Goal: Information Seeking & Learning: Learn about a topic

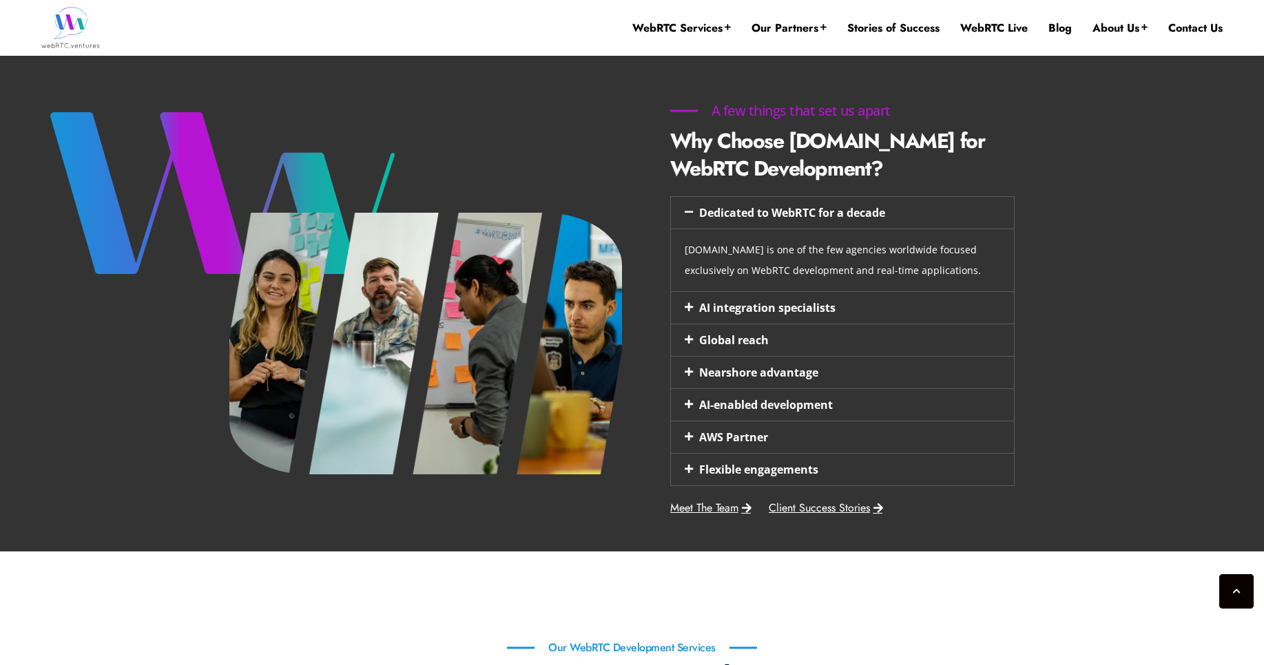
scroll to position [555, 0]
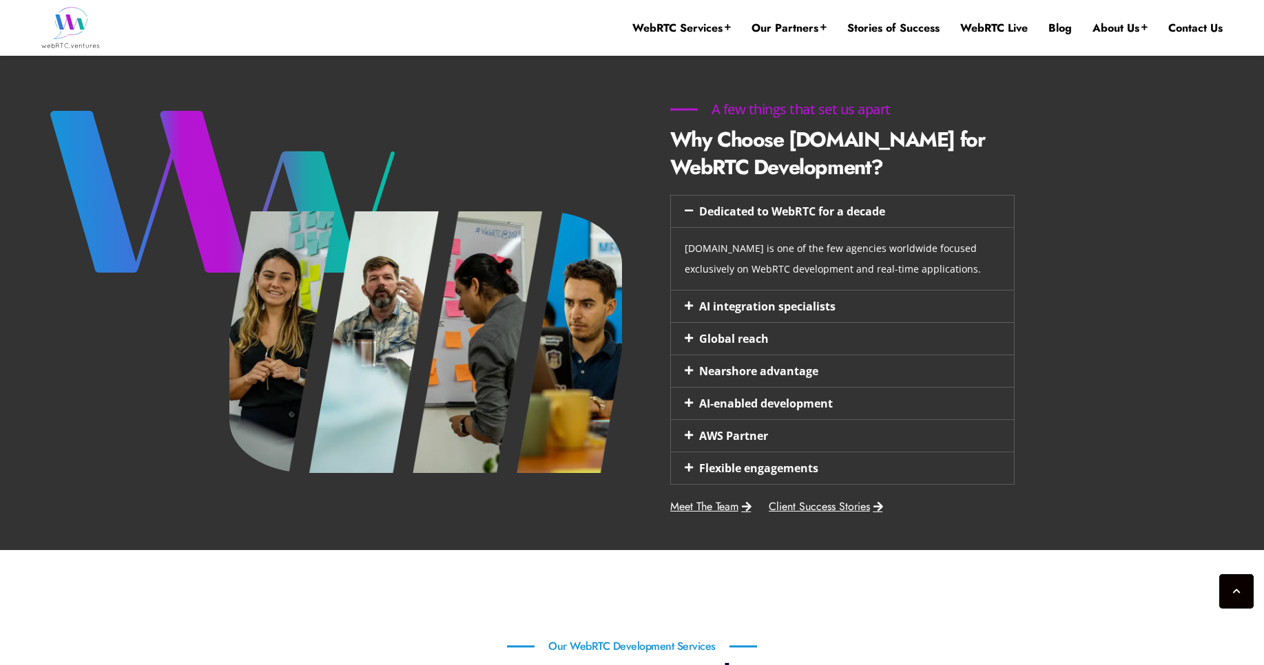
click at [695, 304] on span at bounding box center [692, 306] width 14 height 10
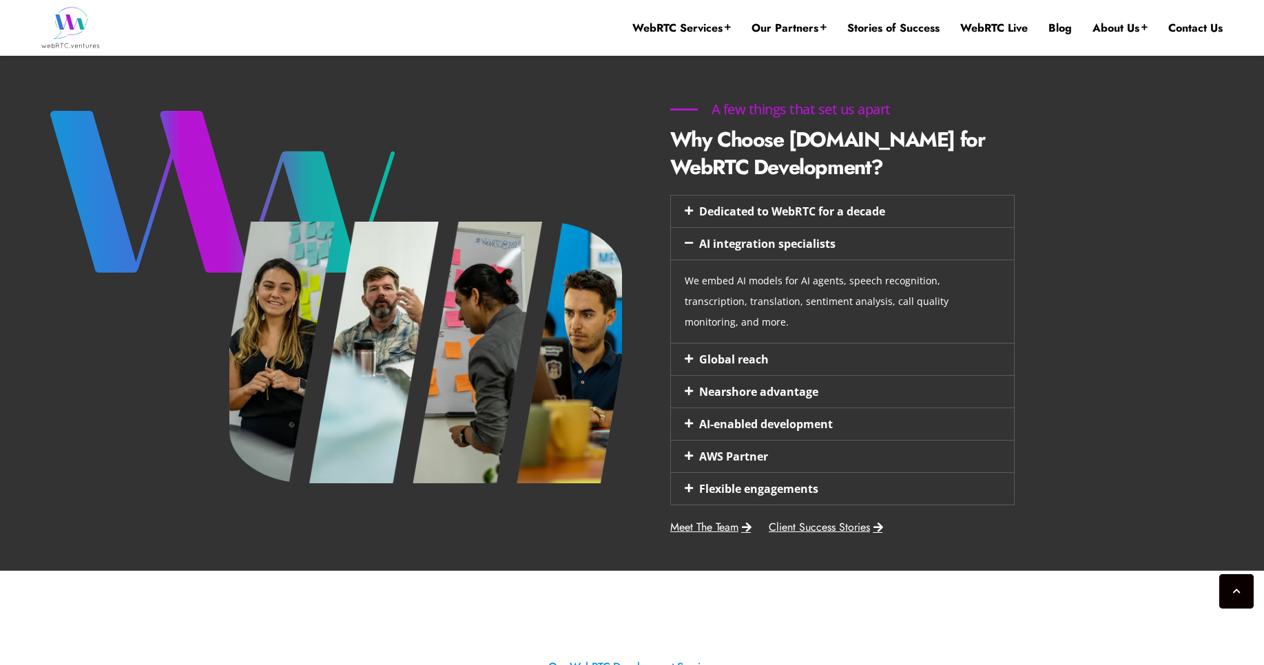
click at [687, 344] on div "Global reach" at bounding box center [842, 360] width 343 height 32
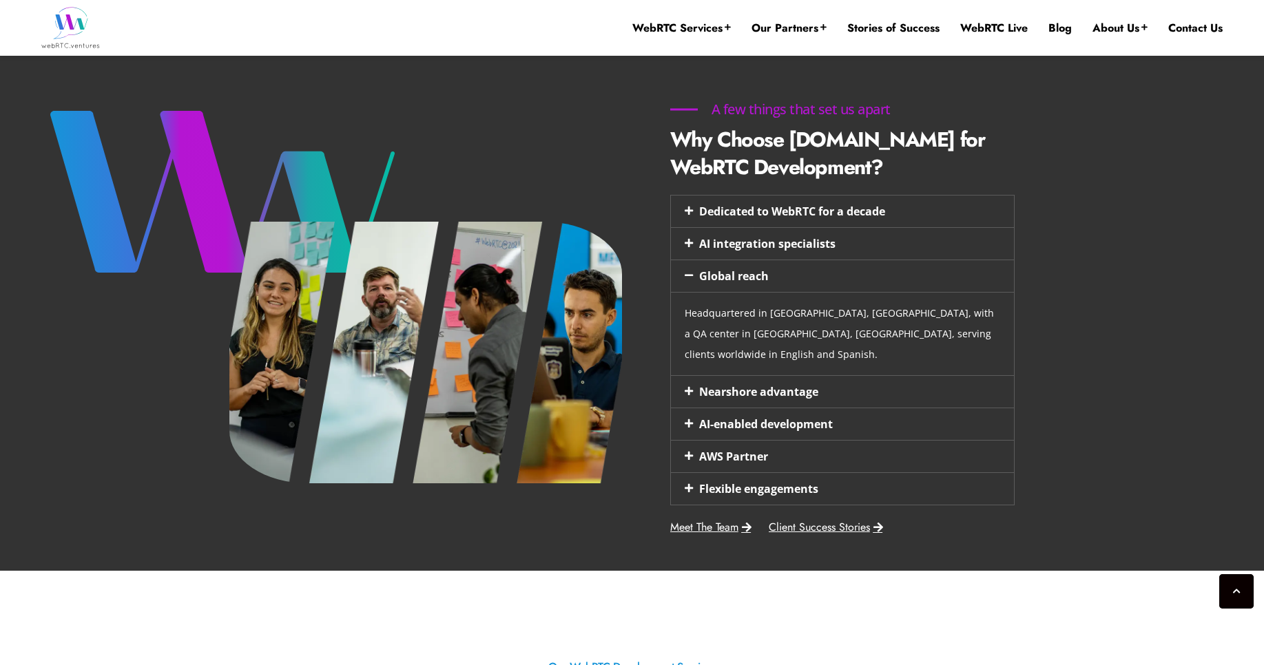
click at [687, 386] on icon at bounding box center [689, 391] width 8 height 10
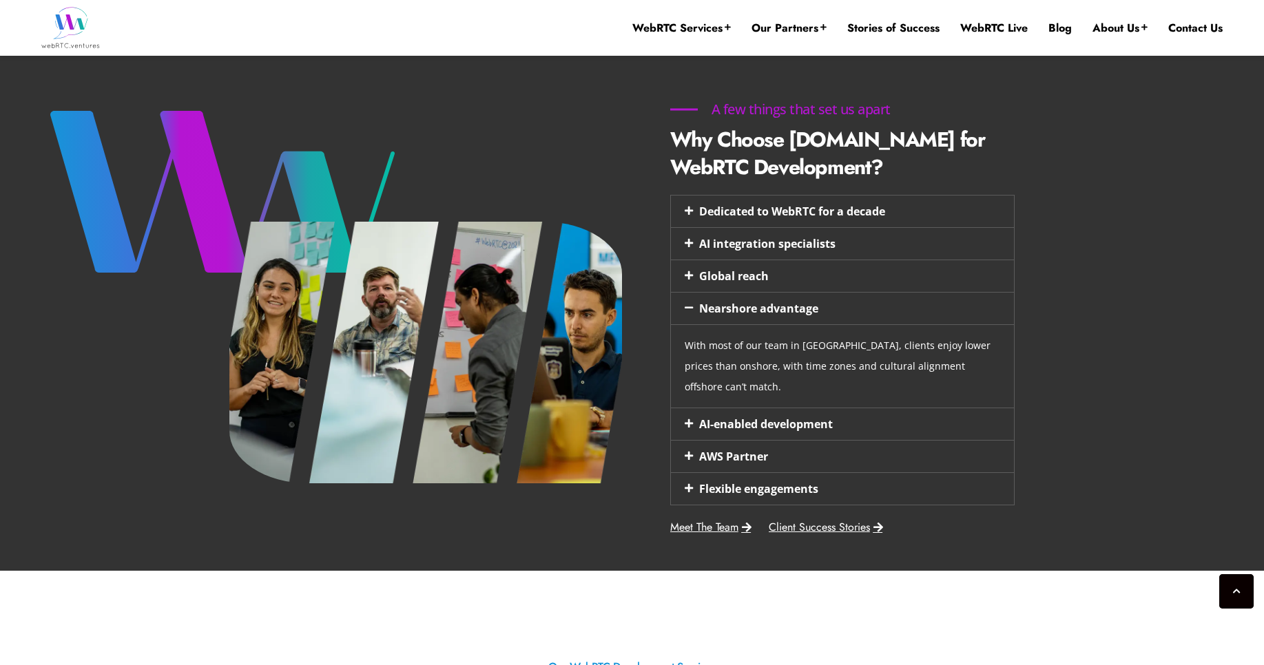
click at [688, 423] on icon at bounding box center [689, 424] width 8 height 10
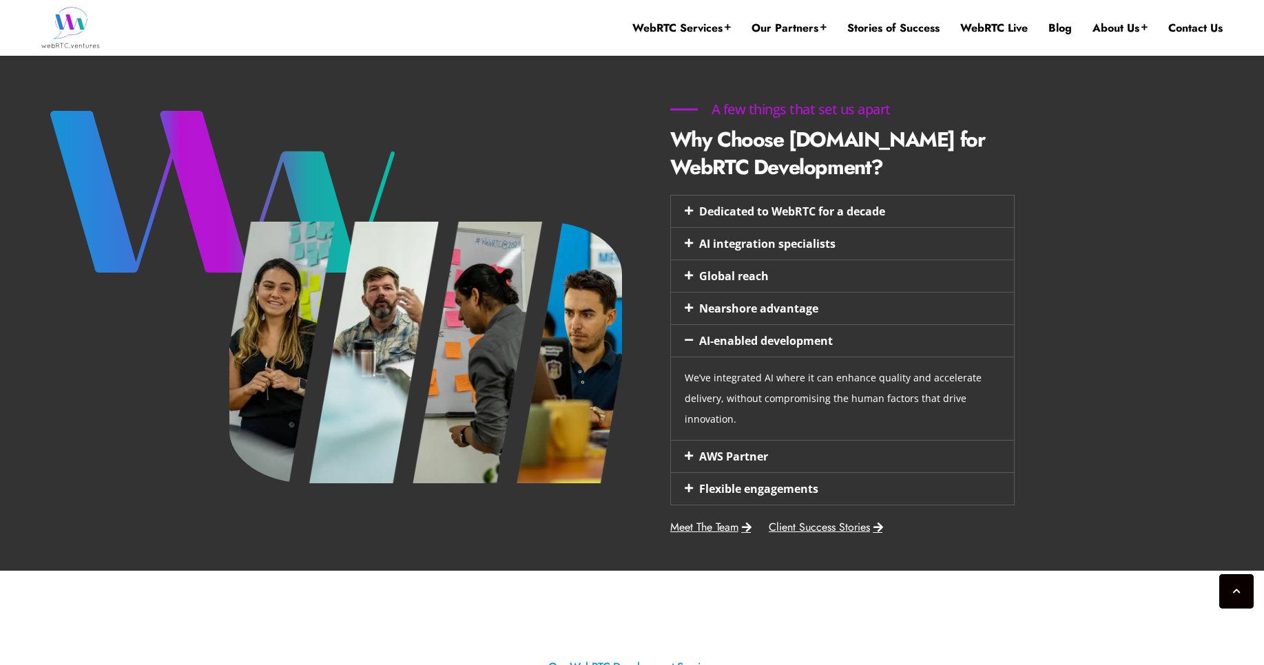
click at [690, 461] on div "AWS Partner" at bounding box center [842, 457] width 343 height 32
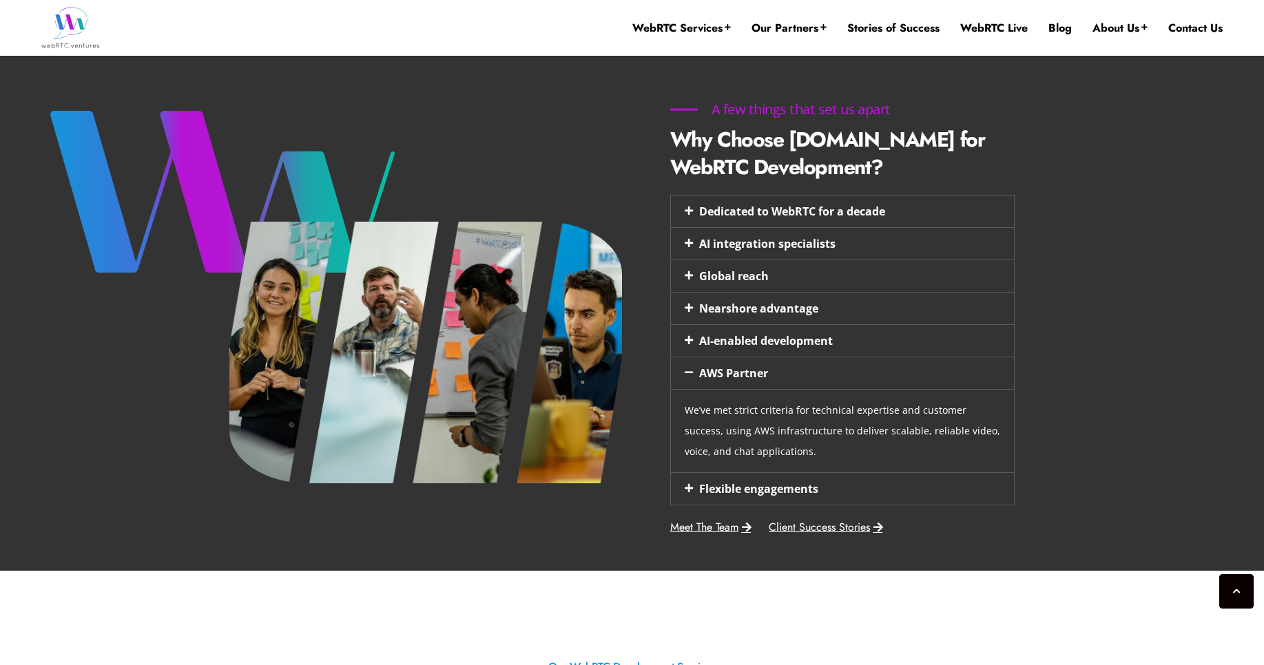
click at [687, 488] on icon at bounding box center [689, 488] width 8 height 10
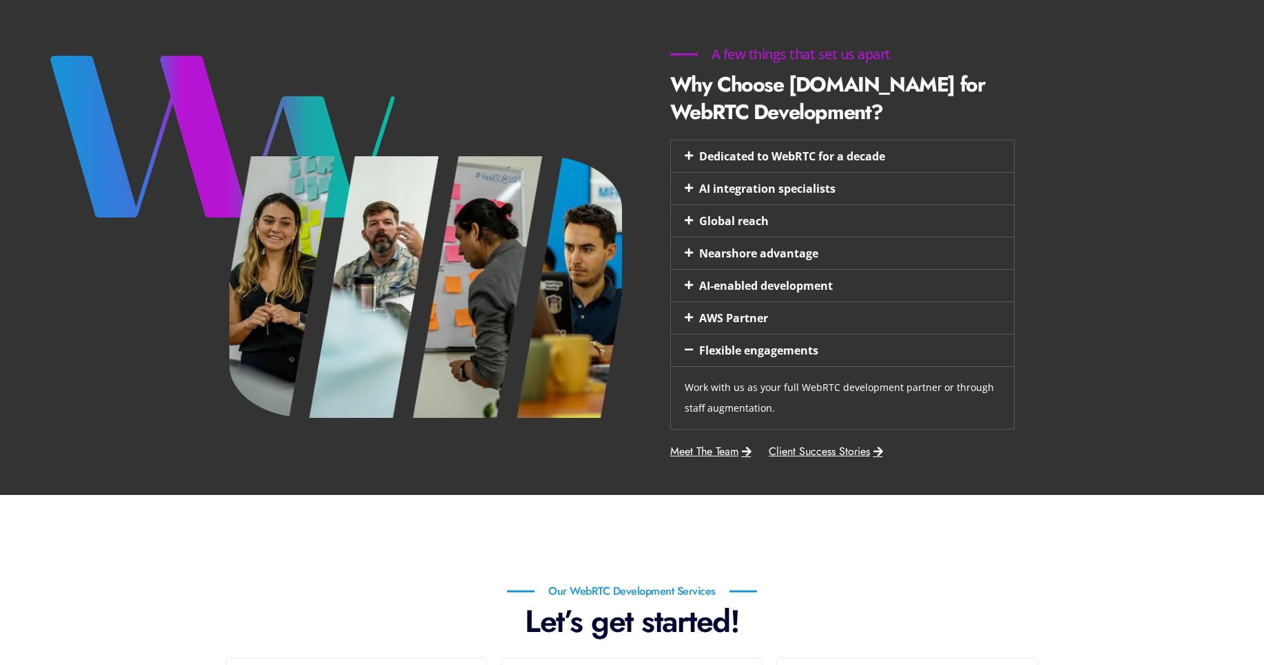
scroll to position [0, 0]
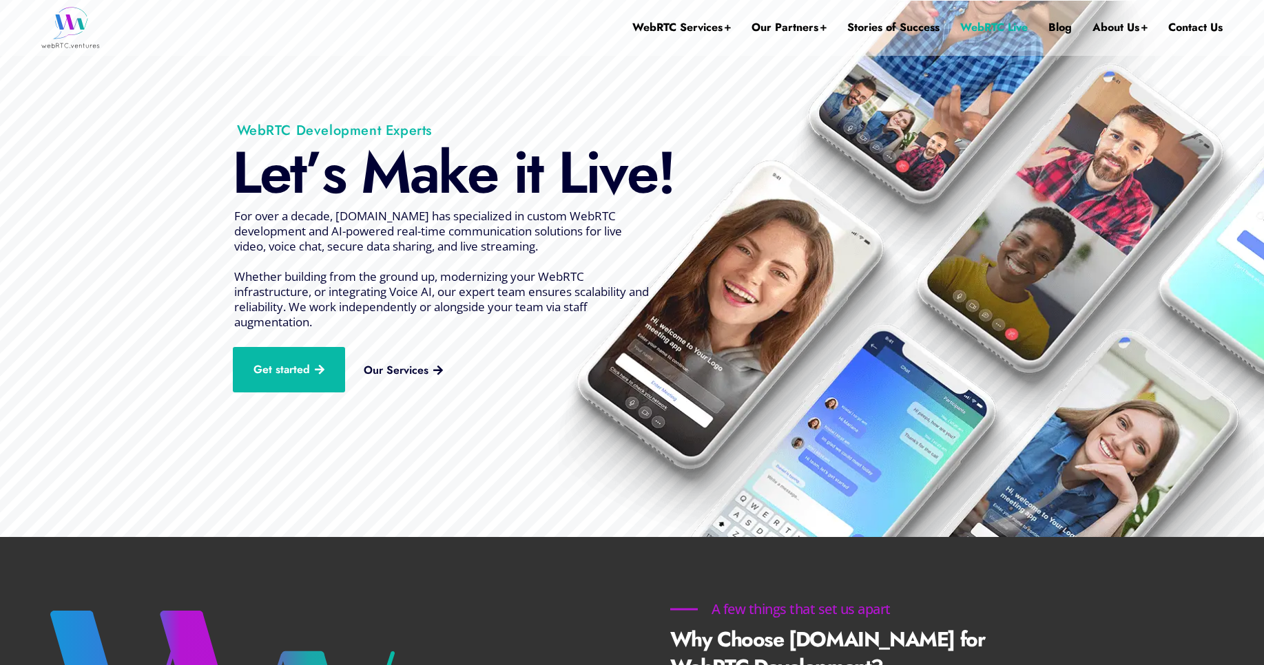
click at [970, 32] on link "WebRTC Live" at bounding box center [993, 27] width 67 height 55
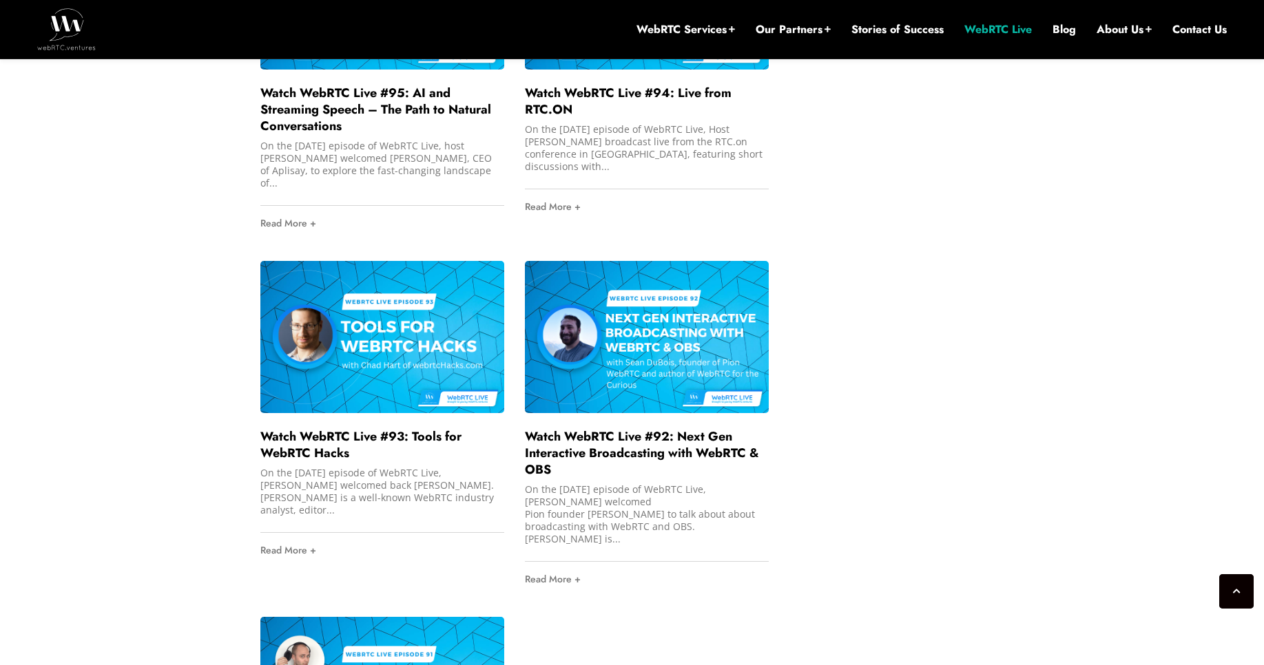
scroll to position [2943, 0]
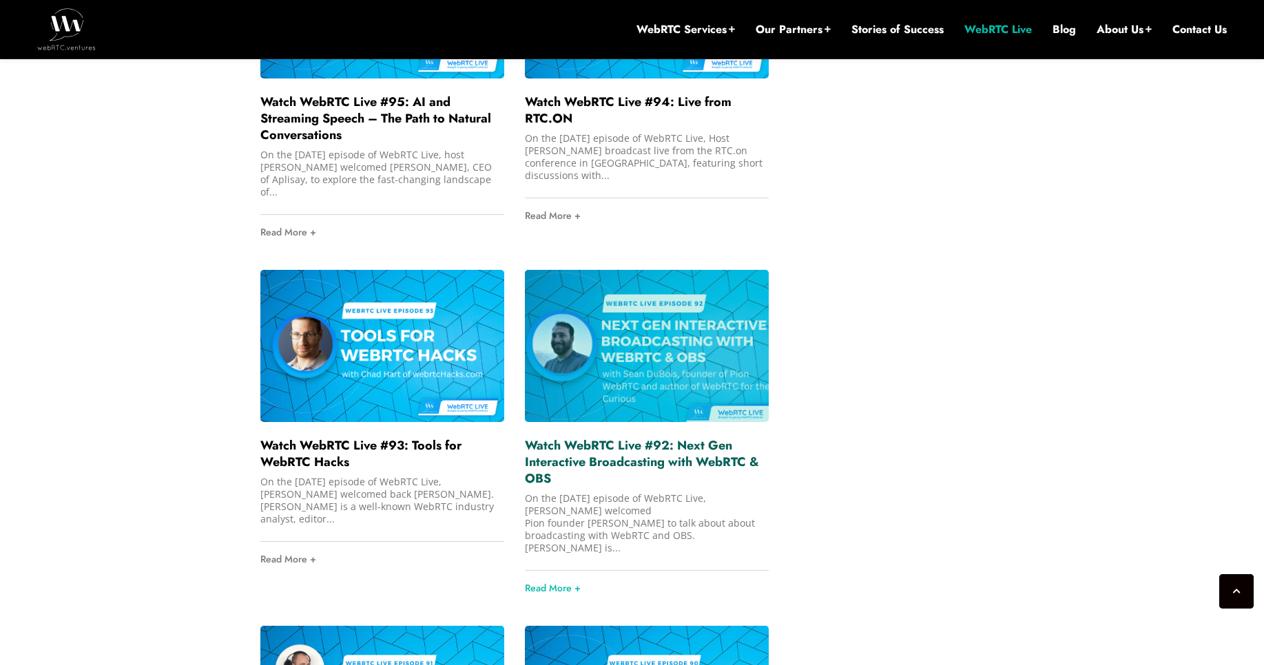
click at [691, 437] on link "Watch WebRTC Live #92: Next Gen Interactive Broadcasting with WebRTC & OBS" at bounding box center [642, 462] width 234 height 51
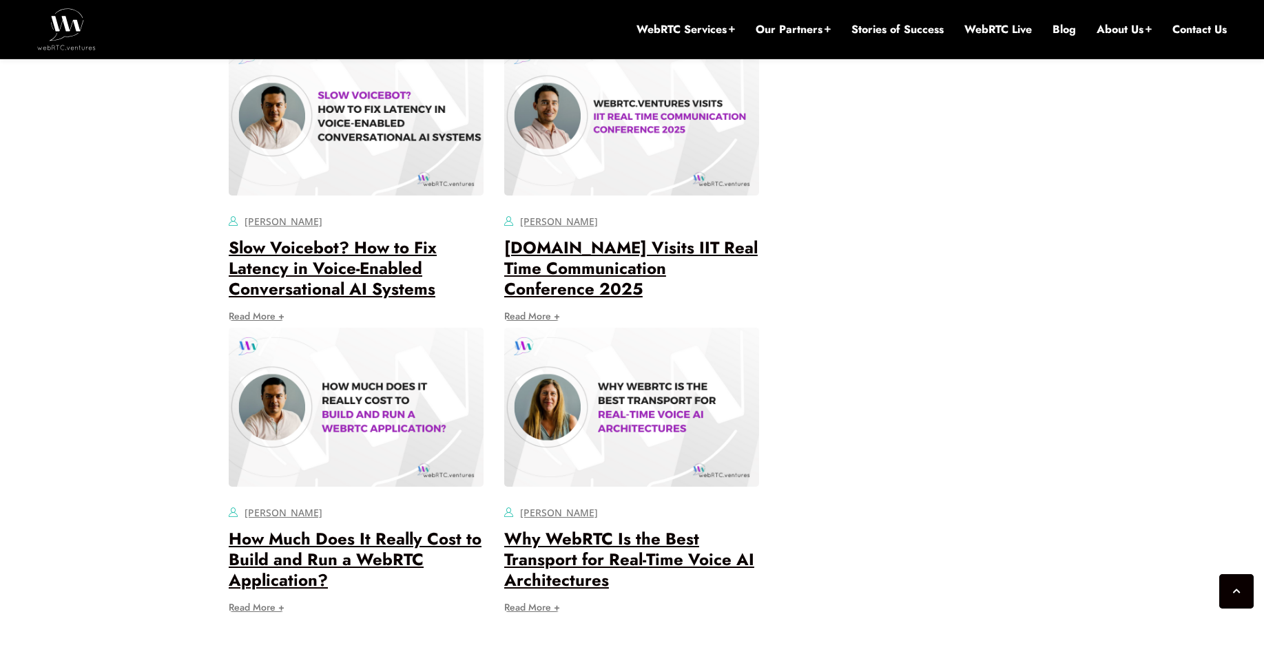
scroll to position [3577, 0]
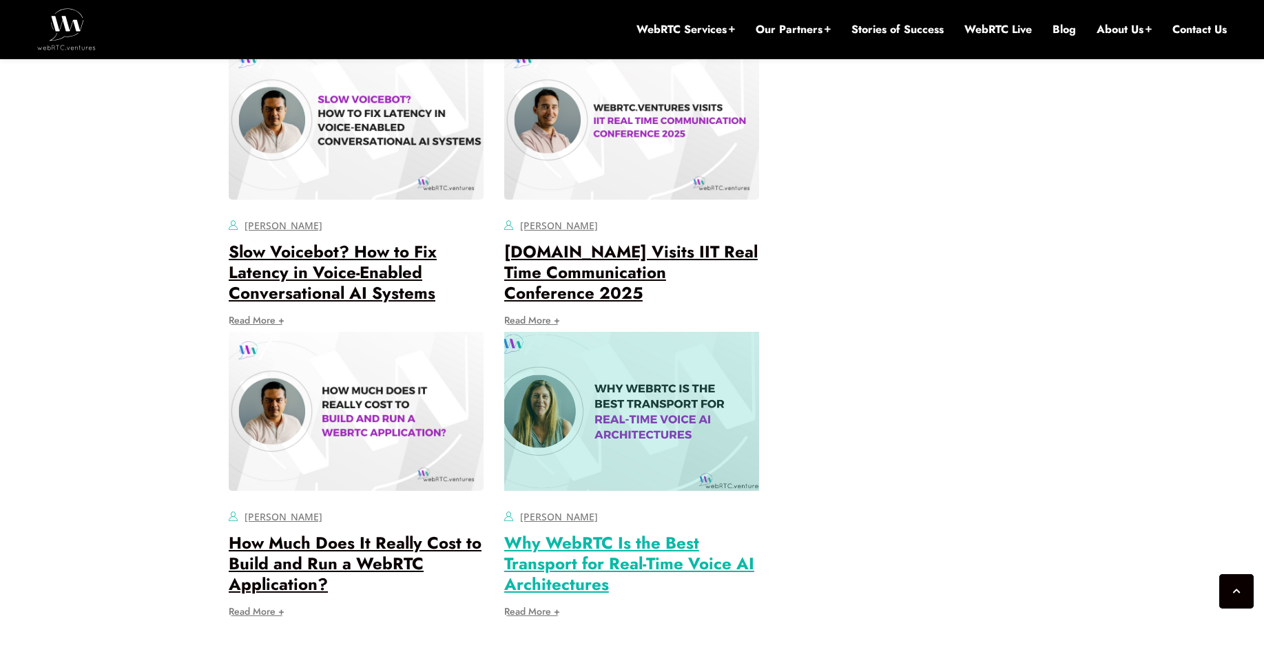
click at [636, 531] on link "Why WebRTC Is the Best Transport for Real-Time Voice AI Architectures" at bounding box center [629, 563] width 250 height 65
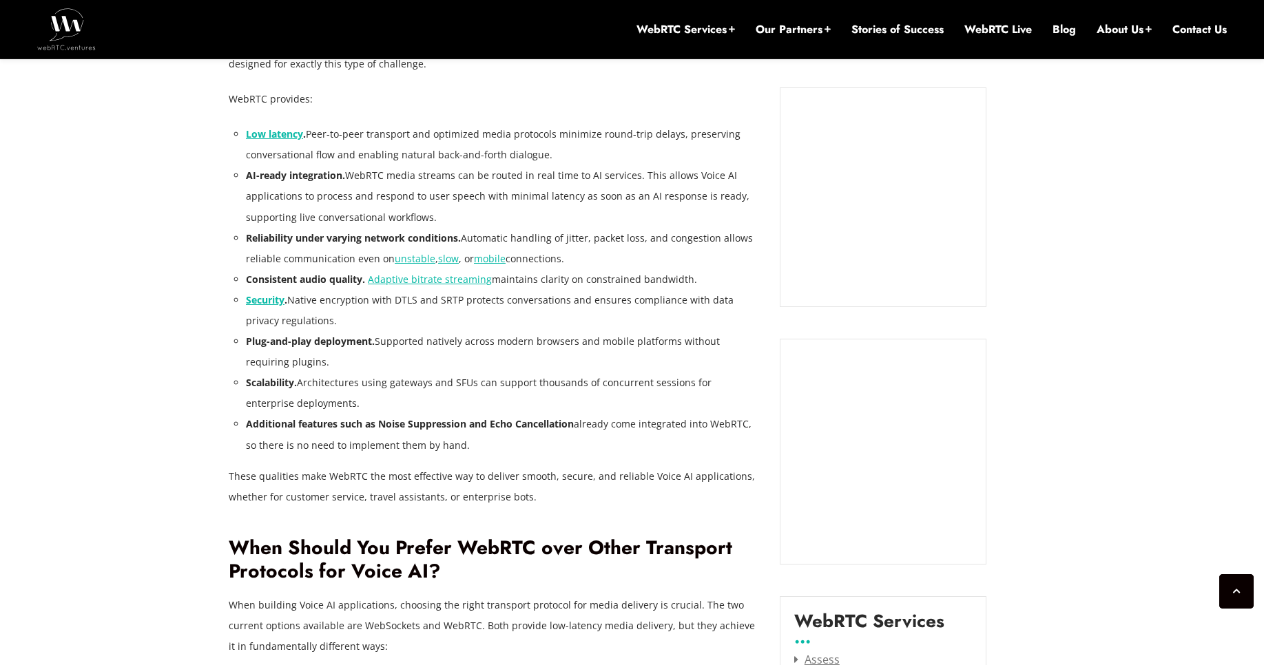
scroll to position [1307, 0]
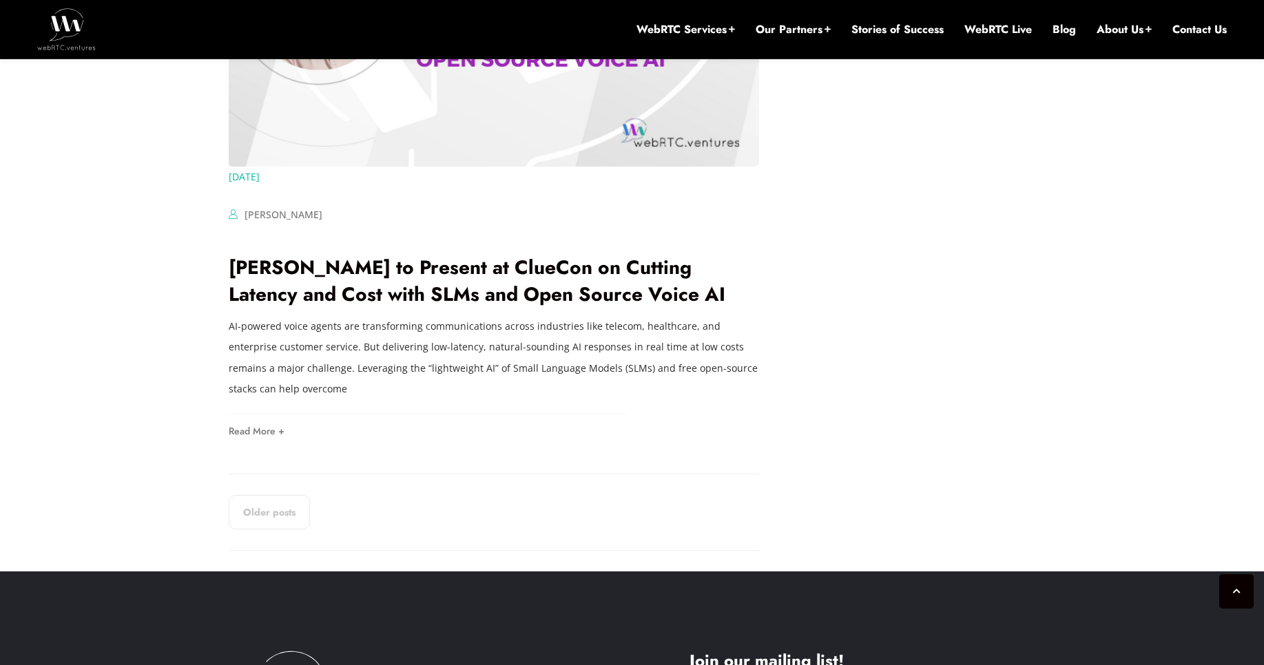
scroll to position [2731, 0]
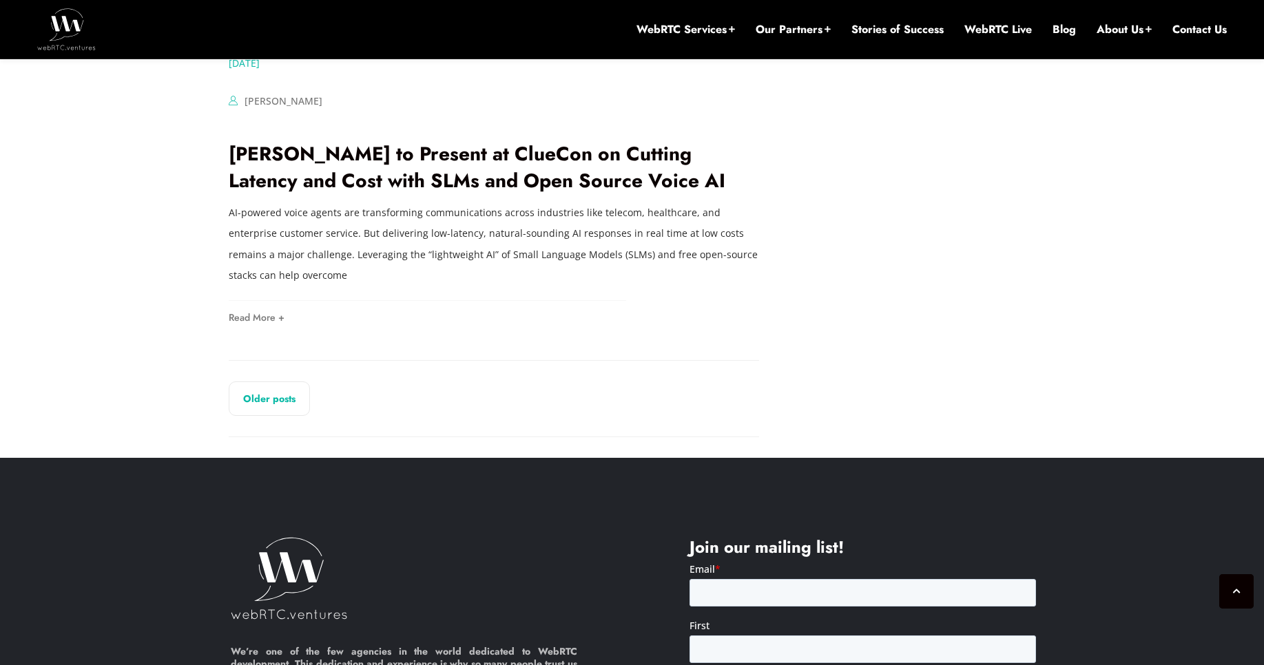
click at [287, 384] on link "Older posts" at bounding box center [269, 399] width 81 height 34
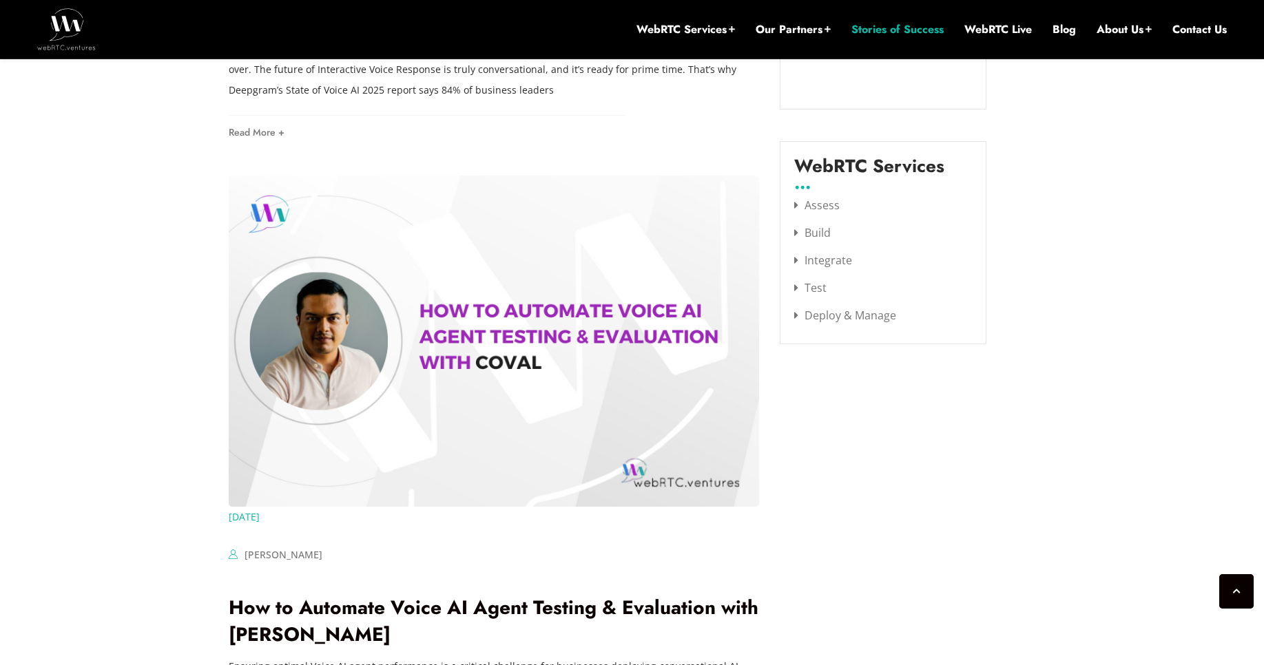
scroll to position [1618, 0]
